Goal: Information Seeking & Learning: Learn about a topic

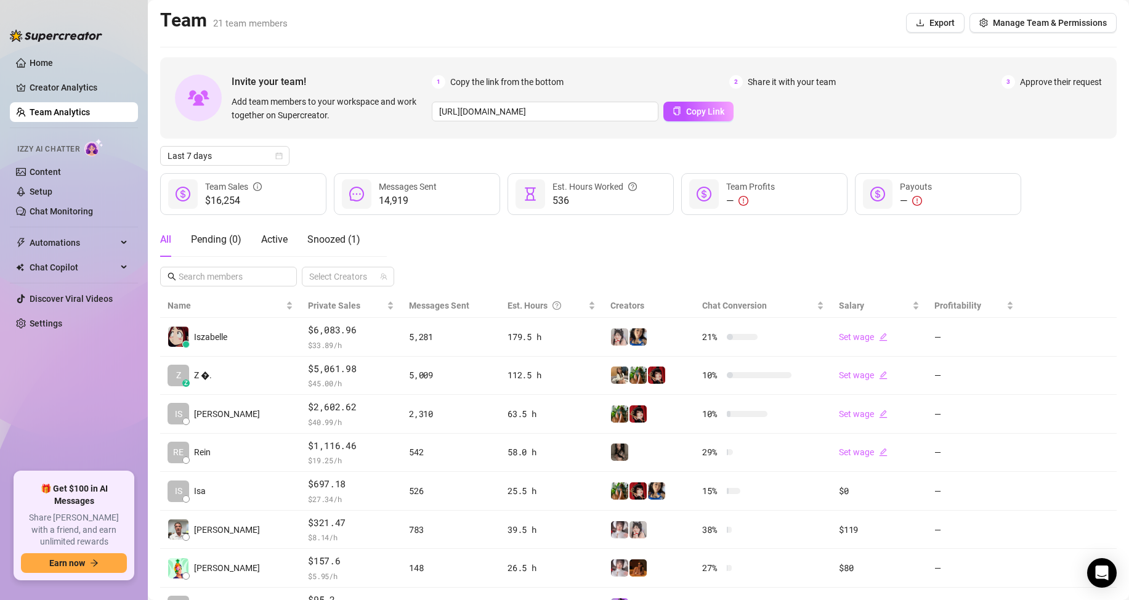
click at [90, 117] on link "Team Analytics" at bounding box center [60, 112] width 60 height 10
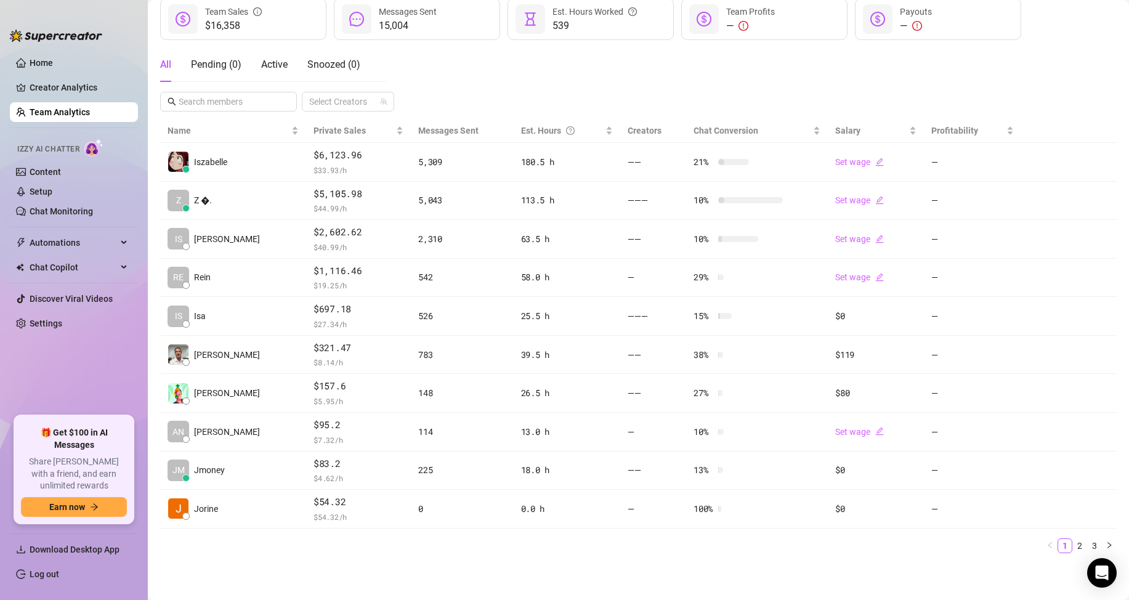
scroll to position [175, 0]
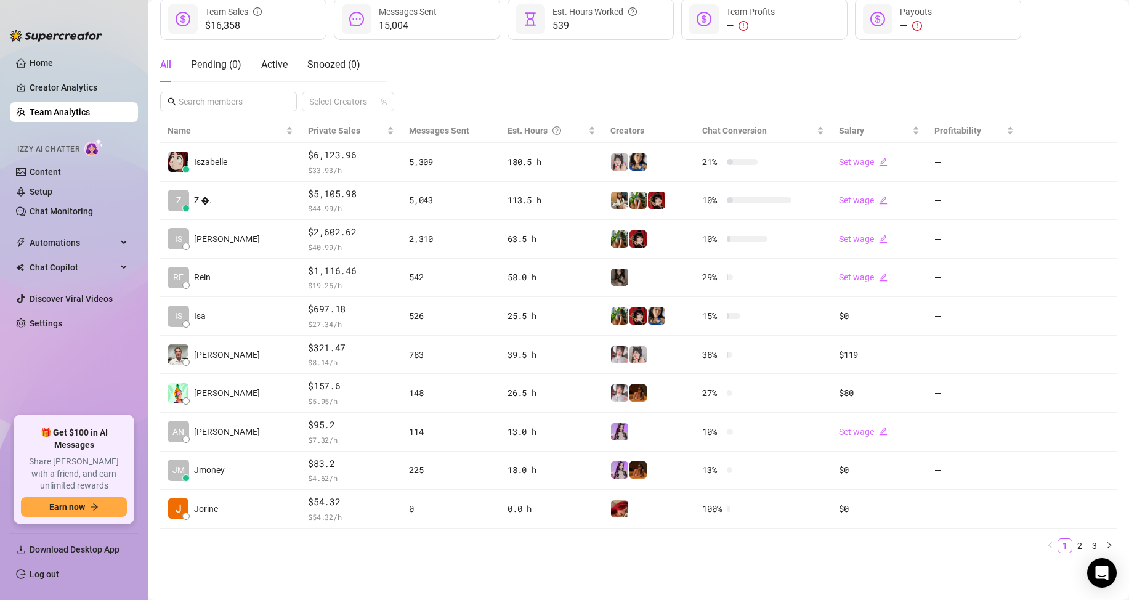
click at [121, 372] on ul "Home Creator Analytics Team Analytics Izzy AI Chatter Content Setup Chat Monito…" at bounding box center [74, 229] width 128 height 363
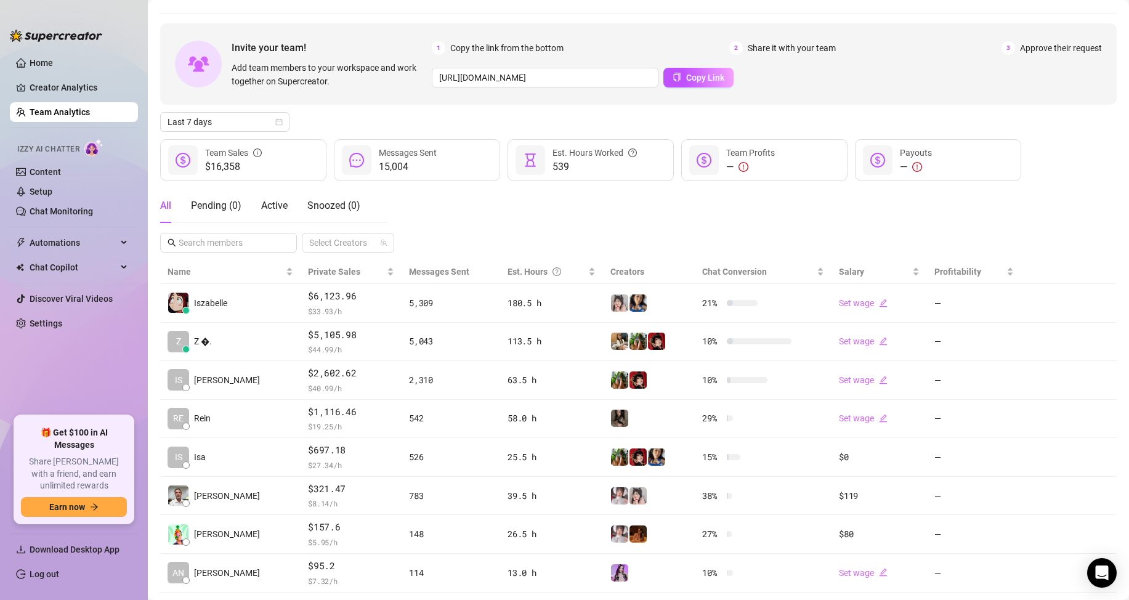
scroll to position [0, 0]
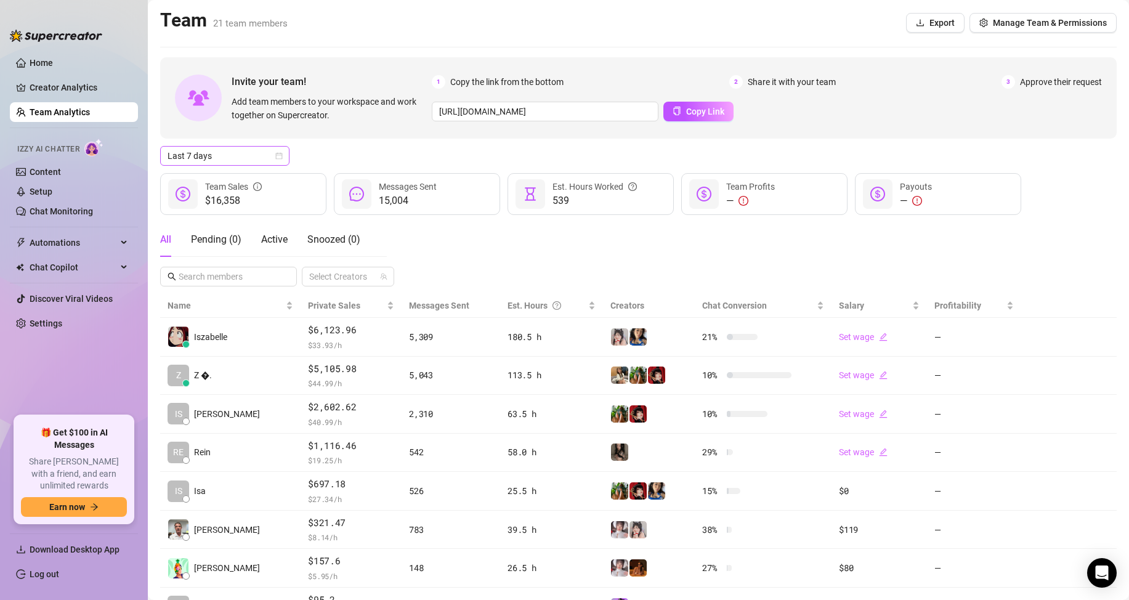
click at [236, 159] on span "Last 7 days" at bounding box center [224, 156] width 115 height 18
drag, startPoint x: 235, startPoint y: 174, endPoint x: 235, endPoint y: 164, distance: 9.9
click at [235, 167] on body "Home Creator Analytics Team Analytics Izzy AI Chatter Content Setup Chat Monito…" at bounding box center [564, 300] width 1129 height 600
click at [237, 151] on span "Last 7 days" at bounding box center [224, 156] width 115 height 18
click at [241, 166] on div "Invite your team! Add team members to your workspace and work together on Super…" at bounding box center [638, 397] width 956 height 680
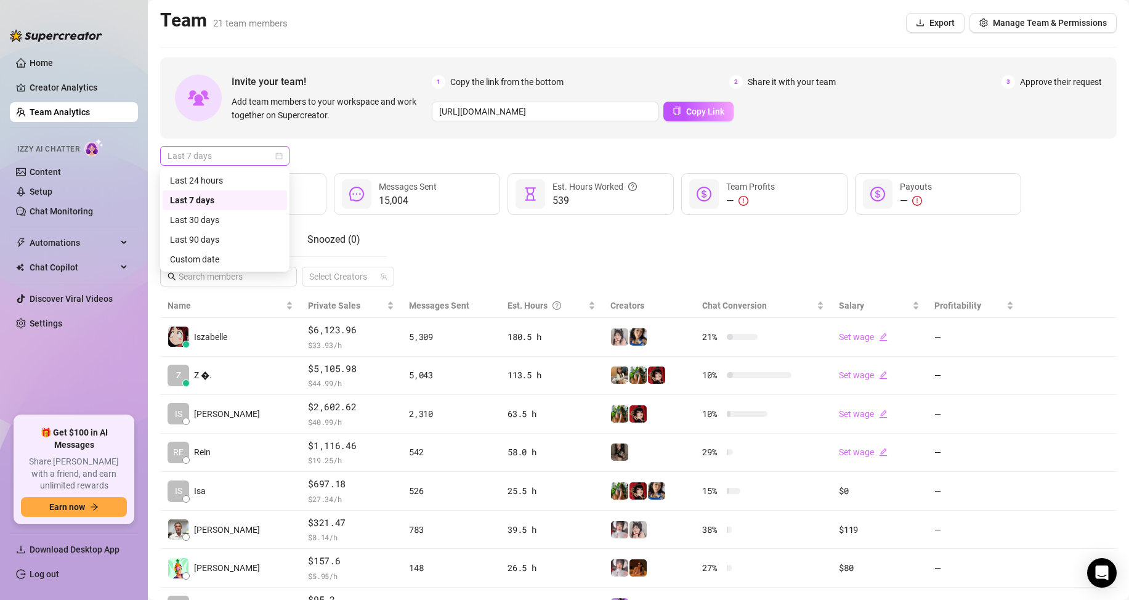
click at [260, 155] on span "Last 7 days" at bounding box center [224, 156] width 115 height 18
click at [217, 260] on div "Custom date" at bounding box center [225, 259] width 110 height 14
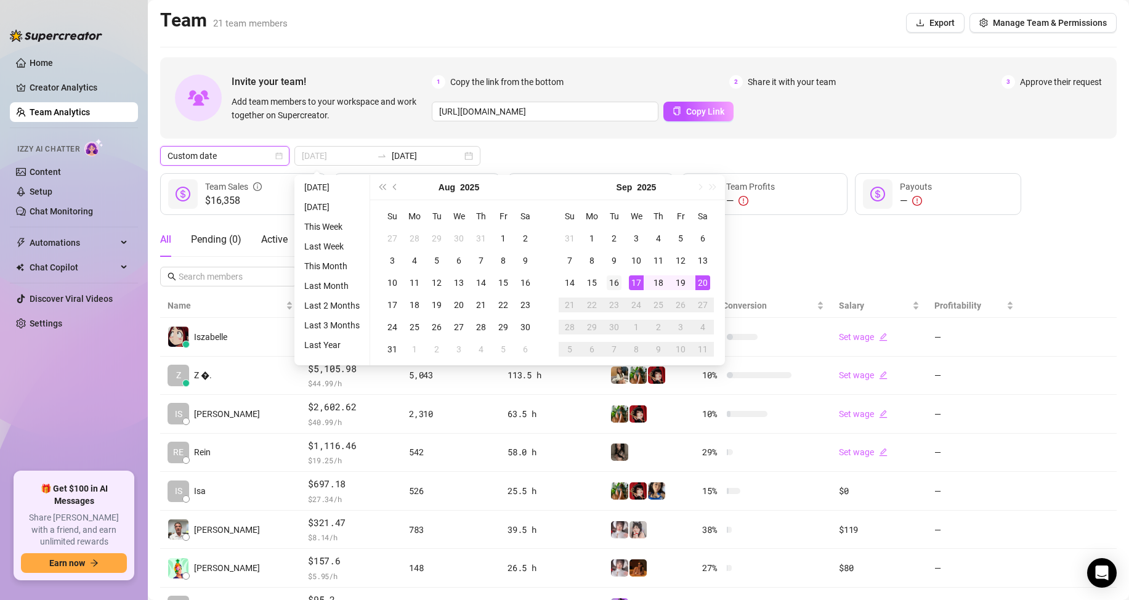
type input "[DATE]"
click at [608, 281] on div "16" at bounding box center [613, 282] width 15 height 15
type input "[DATE]"
click at [699, 281] on div "20" at bounding box center [702, 282] width 15 height 15
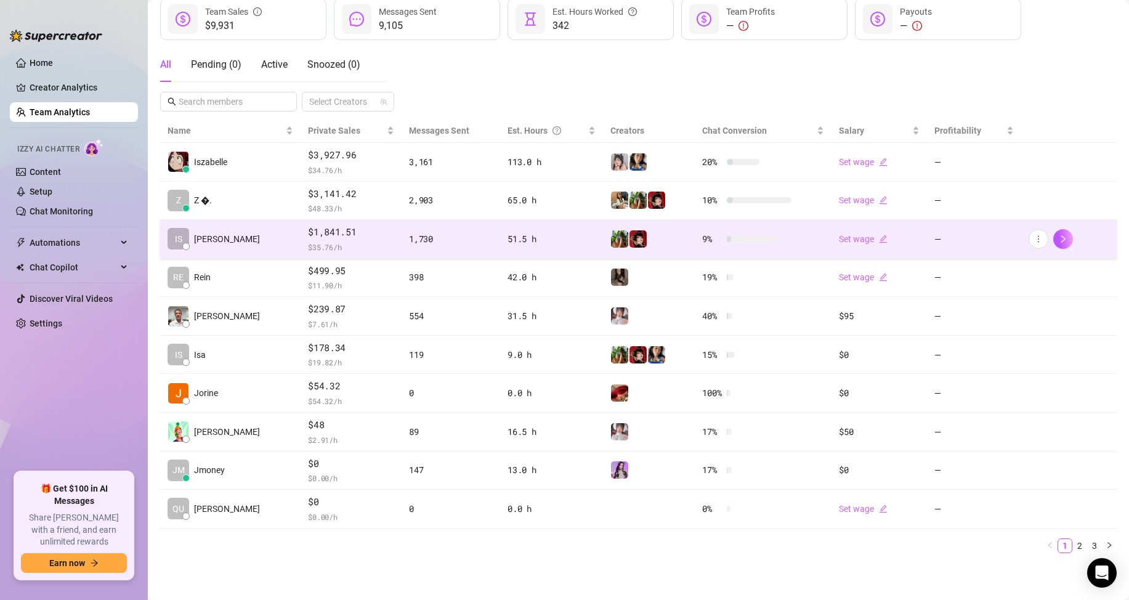
scroll to position [175, 0]
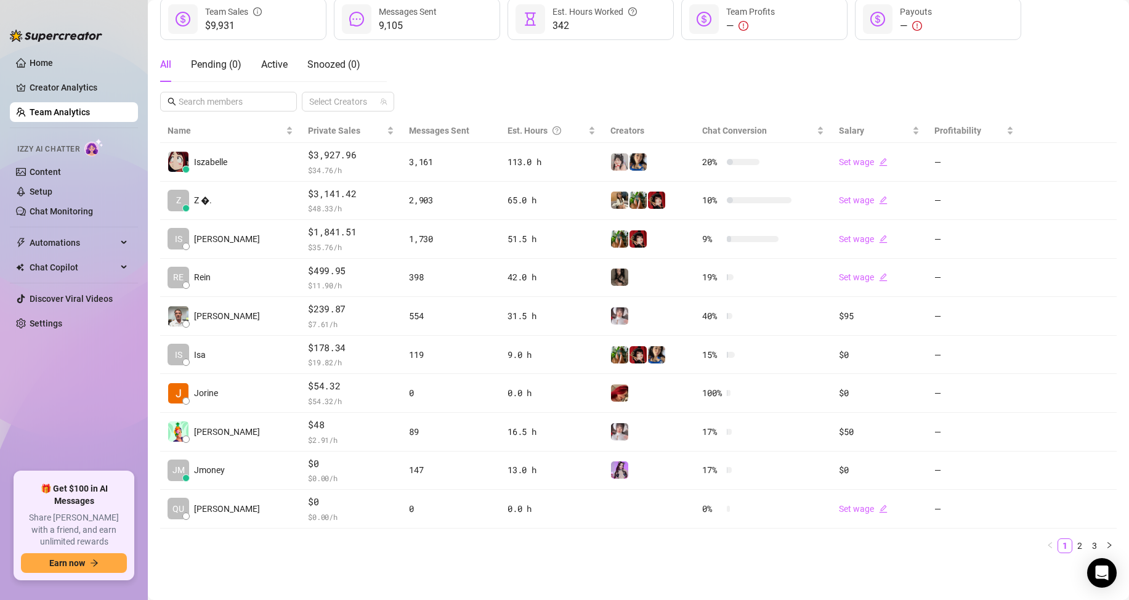
click at [99, 450] on ul "Home Creator Analytics Team Analytics Izzy AI Chatter Content Setup Chat Monito…" at bounding box center [74, 257] width 128 height 419
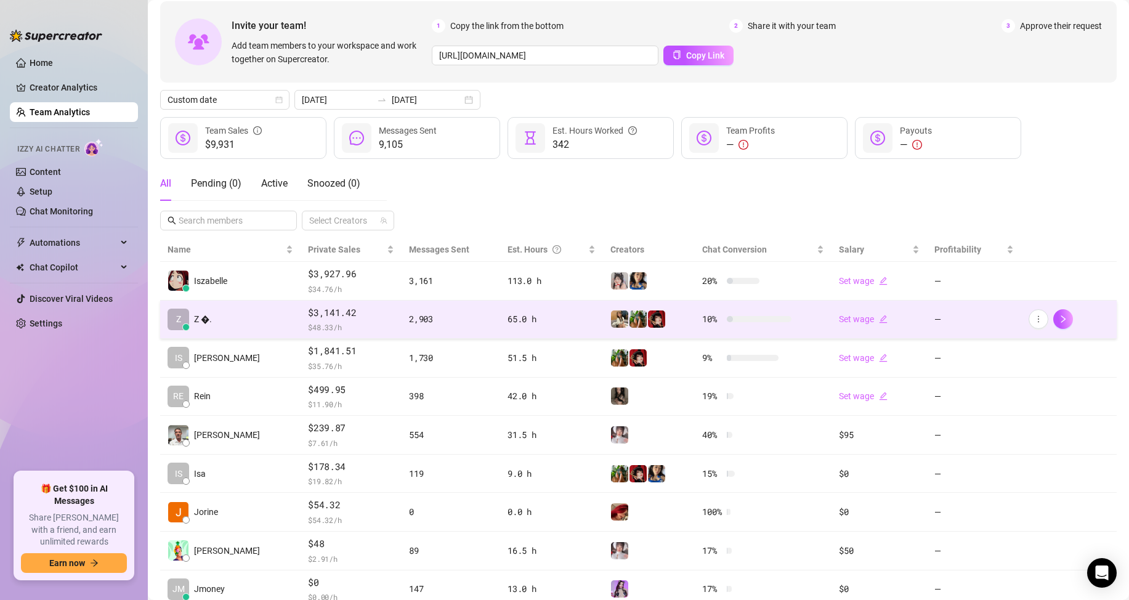
scroll to position [52, 0]
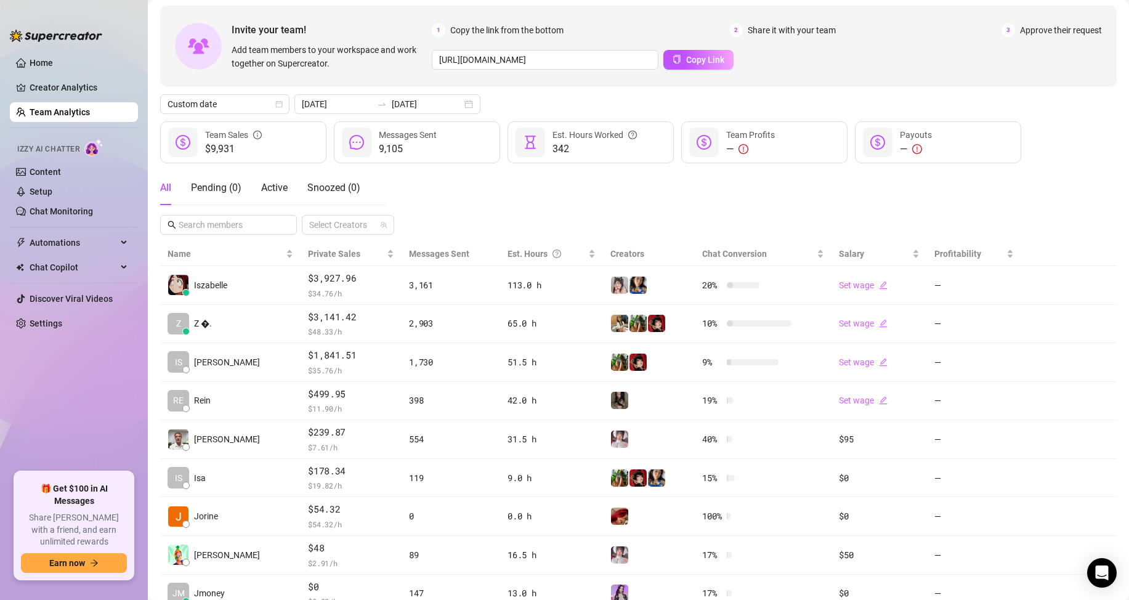
click at [34, 114] on link "Team Analytics" at bounding box center [60, 112] width 60 height 10
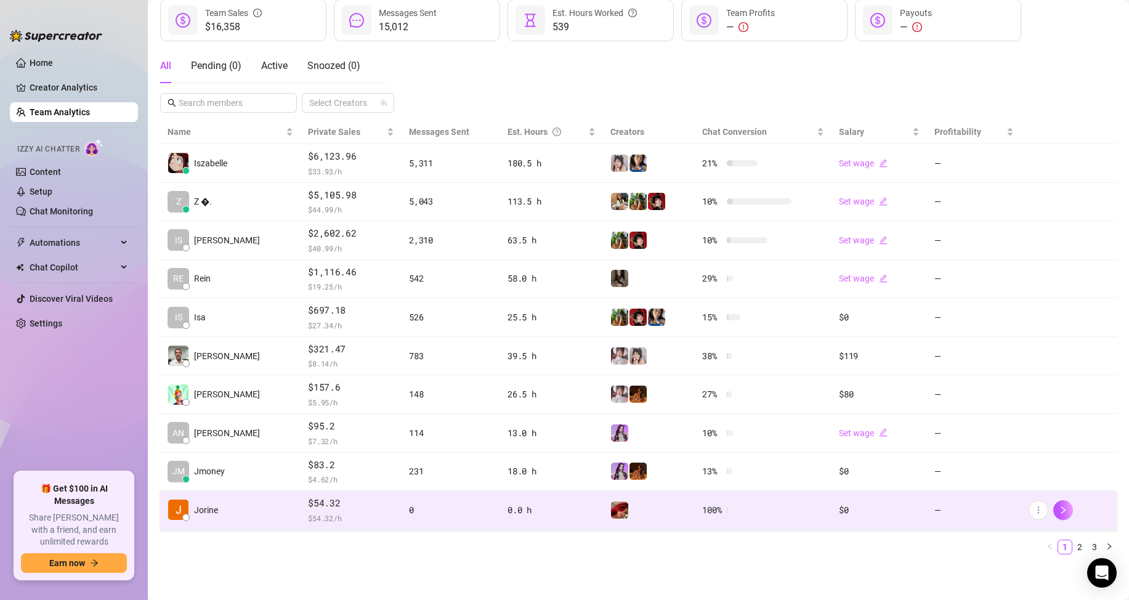
scroll to position [175, 0]
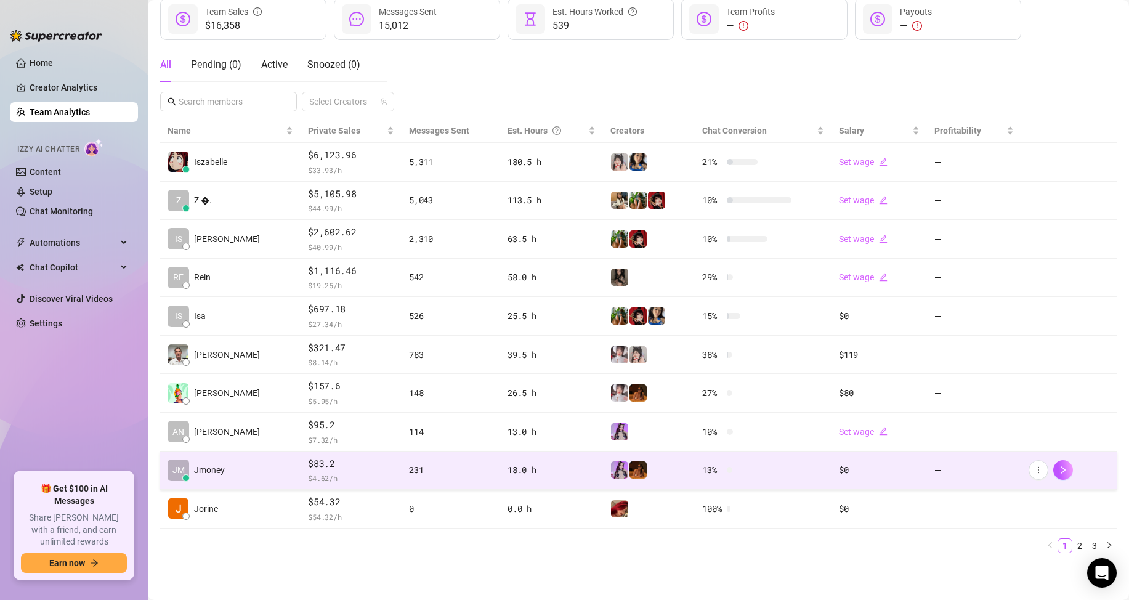
click at [243, 464] on td "JM Jmoney" at bounding box center [230, 470] width 140 height 39
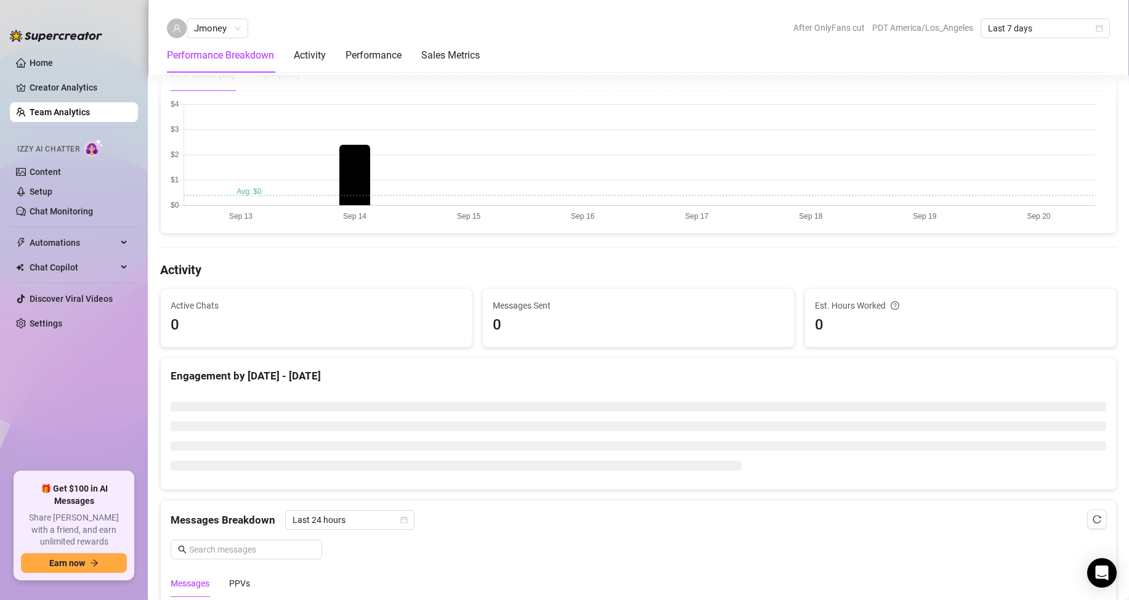
scroll to position [283, 0]
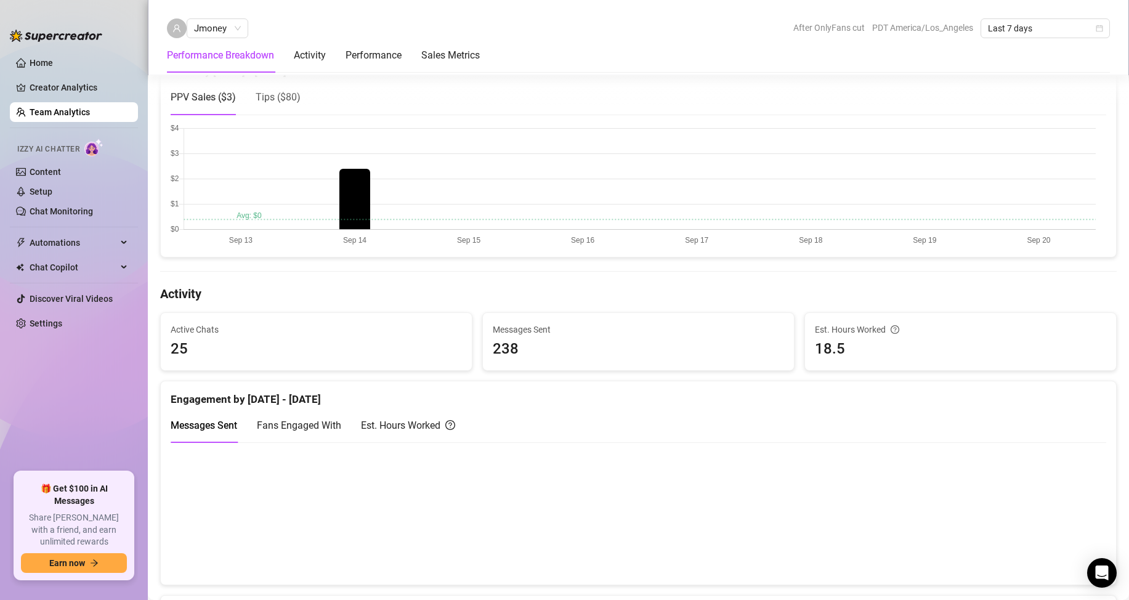
click at [1039, 190] on canvas at bounding box center [633, 185] width 925 height 123
click at [54, 110] on link "Team Analytics" at bounding box center [60, 112] width 60 height 10
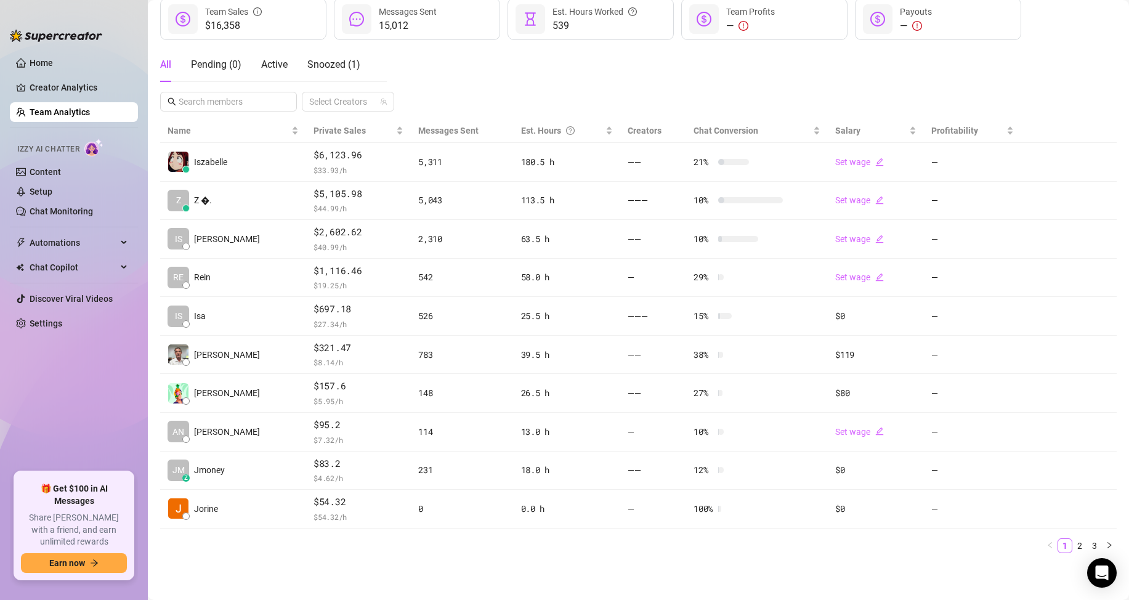
scroll to position [175, 0]
